Goal: Task Accomplishment & Management: Manage account settings

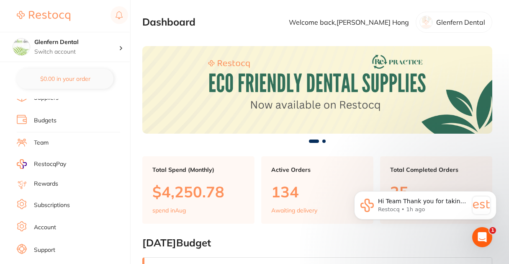
scroll to position [117, 0]
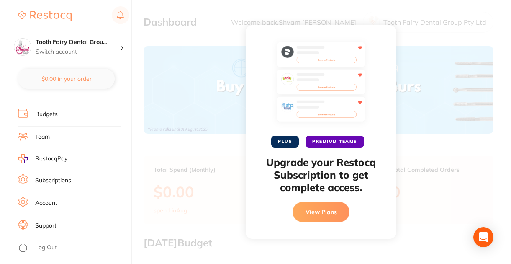
scroll to position [124, 0]
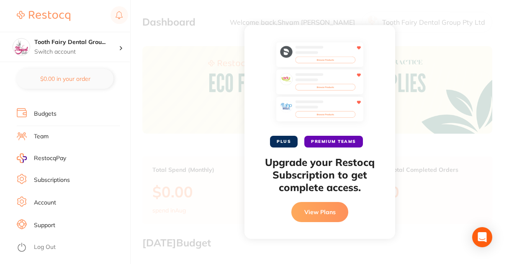
click at [67, 178] on link "Subscriptions" at bounding box center [52, 180] width 36 height 8
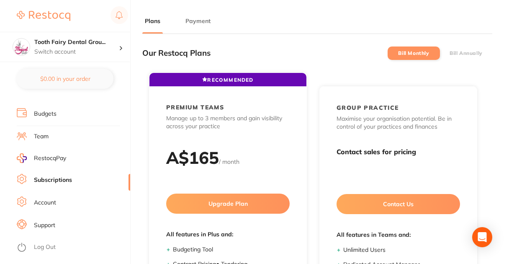
click at [198, 18] on button "Payment" at bounding box center [198, 21] width 30 height 8
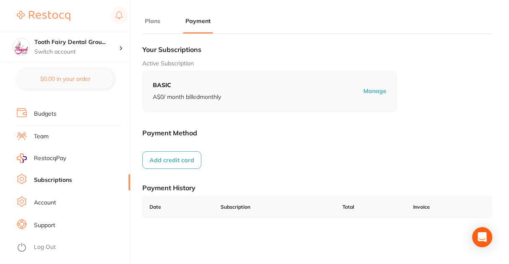
click at [185, 162] on button "Add credit card" at bounding box center [171, 160] width 59 height 18
